Goal: Task Accomplishment & Management: Complete application form

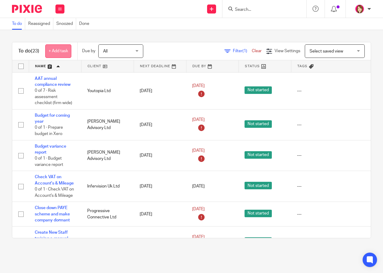
click at [56, 51] on link "+ Add task" at bounding box center [58, 50] width 26 height 13
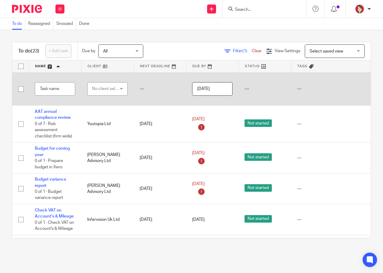
click at [123, 91] on div "No client selected" at bounding box center [107, 88] width 40 height 13
type input "youtopia"
click at [111, 120] on span "Youtopia Ltd" at bounding box center [102, 119] width 23 height 4
click at [48, 90] on input "text" at bounding box center [55, 88] width 40 height 13
click at [55, 87] on input "text" at bounding box center [55, 88] width 40 height 13
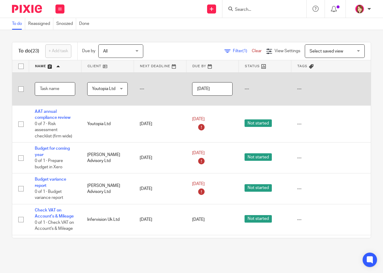
paste input "Payroll - bureau/internal/Represent"
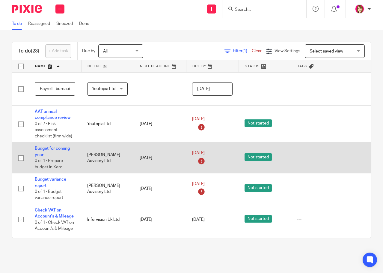
scroll to position [0, 35]
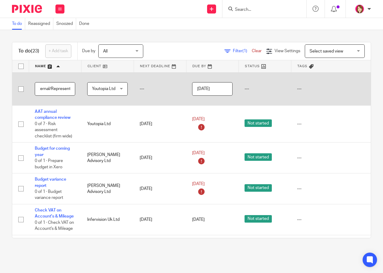
type input "Payroll - bureau/internal/Represent"
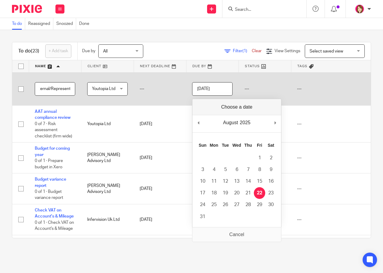
click at [201, 88] on input "[DATE]" at bounding box center [212, 88] width 40 height 13
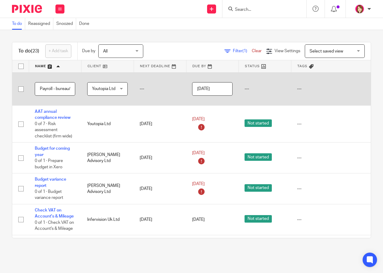
click at [213, 90] on input "[DATE]" at bounding box center [212, 88] width 40 height 13
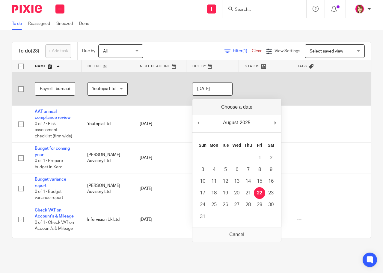
click at [198, 90] on input "[DATE]" at bounding box center [212, 88] width 40 height 13
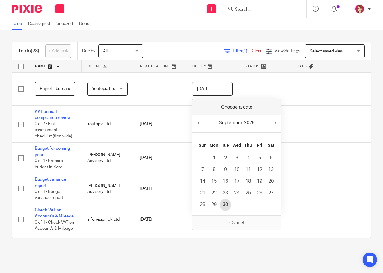
type input "2025-09-30"
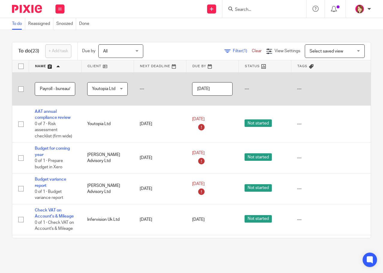
click at [300, 89] on td "---" at bounding box center [337, 88] width 92 height 33
click at [296, 87] on td "---" at bounding box center [337, 88] width 92 height 33
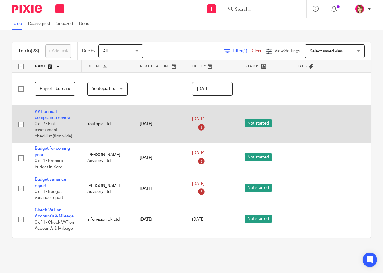
click at [297, 141] on td "---" at bounding box center [337, 123] width 92 height 37
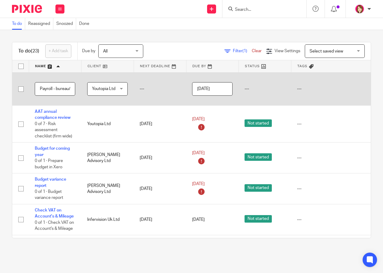
click at [139, 87] on td "---" at bounding box center [160, 88] width 52 height 33
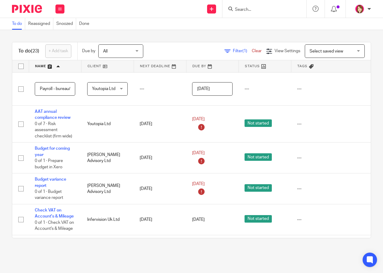
click at [41, 65] on link at bounding box center [55, 66] width 52 height 12
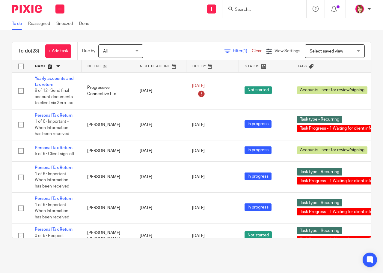
click at [41, 64] on link at bounding box center [55, 66] width 52 height 12
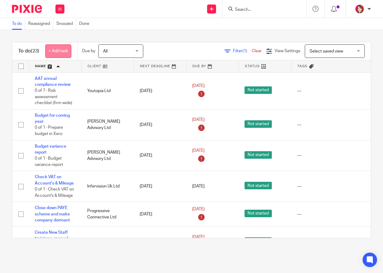
click at [67, 49] on link "+ Add task" at bounding box center [58, 50] width 26 height 13
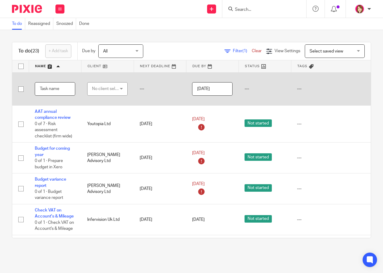
paste input "Payroll - bureau/internal/Represent"
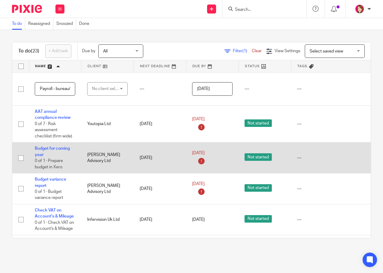
scroll to position [0, 35]
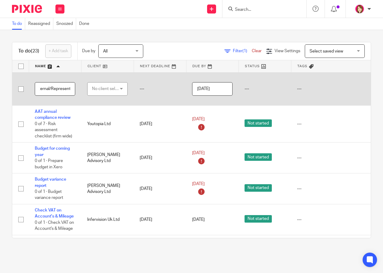
type input "Payroll - bureau/internal/Represent"
click at [102, 89] on div "No client selected" at bounding box center [106, 88] width 28 height 13
type input "youtopia"
click at [108, 119] on span "Youtopia Ltd" at bounding box center [102, 119] width 23 height 4
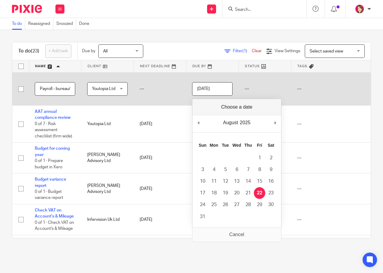
click at [226, 90] on input "[DATE]" at bounding box center [212, 88] width 40 height 13
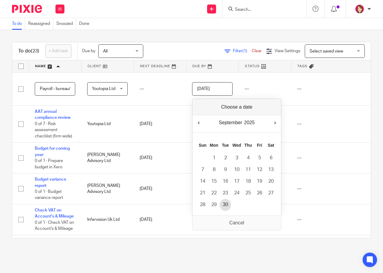
type input "2025-09-30"
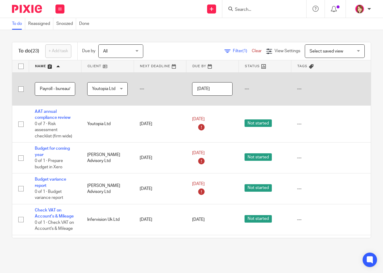
click at [298, 88] on td "---" at bounding box center [337, 88] width 92 height 33
click at [300, 88] on td "---" at bounding box center [337, 88] width 92 height 33
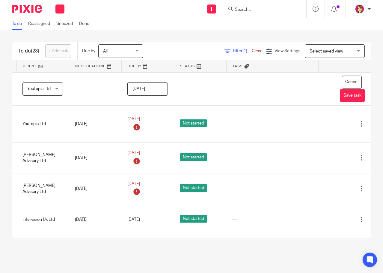
scroll to position [0, 79]
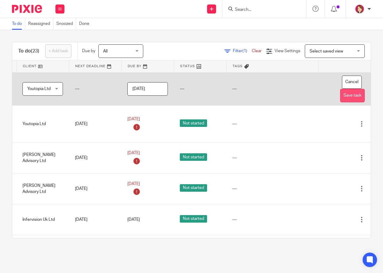
click at [341, 96] on button "Save task" at bounding box center [352, 95] width 25 height 13
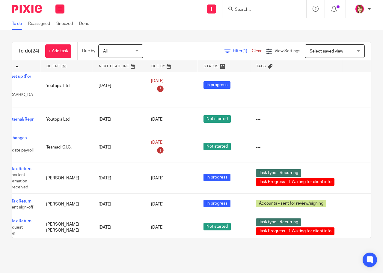
scroll to position [359, 79]
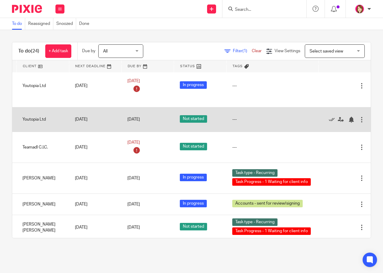
click at [226, 112] on td "---" at bounding box center [272, 119] width 92 height 25
click at [232, 116] on div "---" at bounding box center [272, 119] width 80 height 6
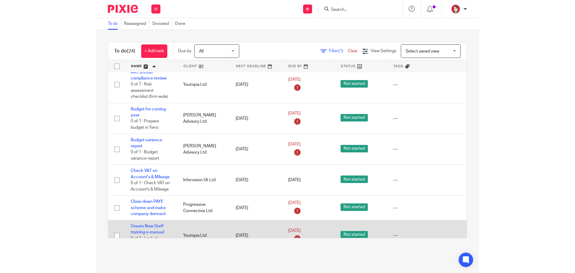
scroll to position [0, 0]
